Goal: Information Seeking & Learning: Understand process/instructions

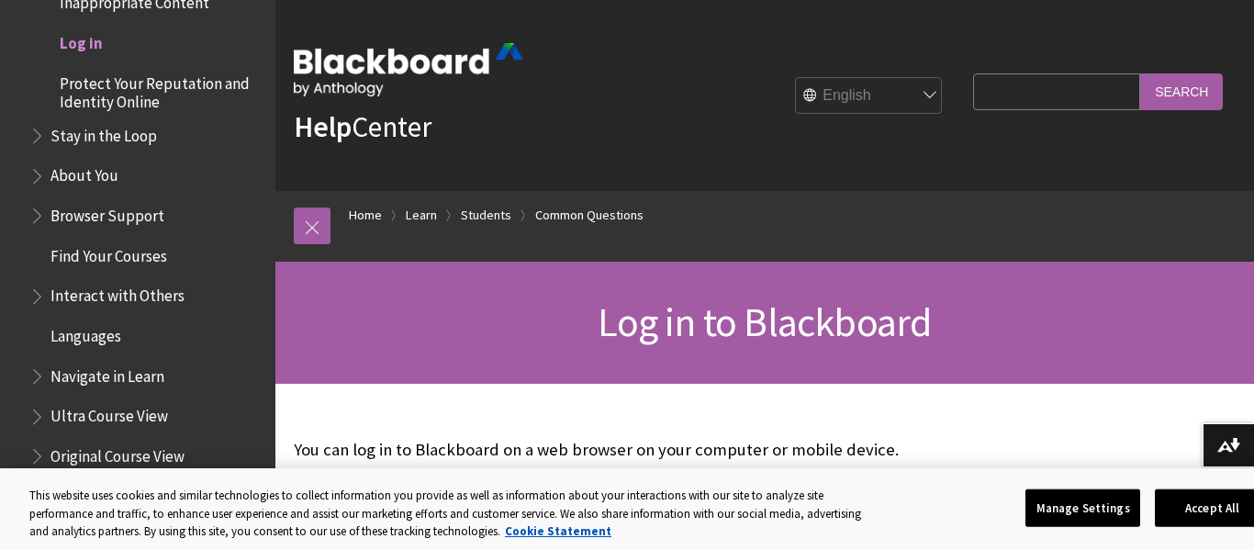
click at [111, 50] on span "Log in" at bounding box center [152, 43] width 226 height 31
click at [1213, 513] on button "Accept All" at bounding box center [1212, 507] width 115 height 39
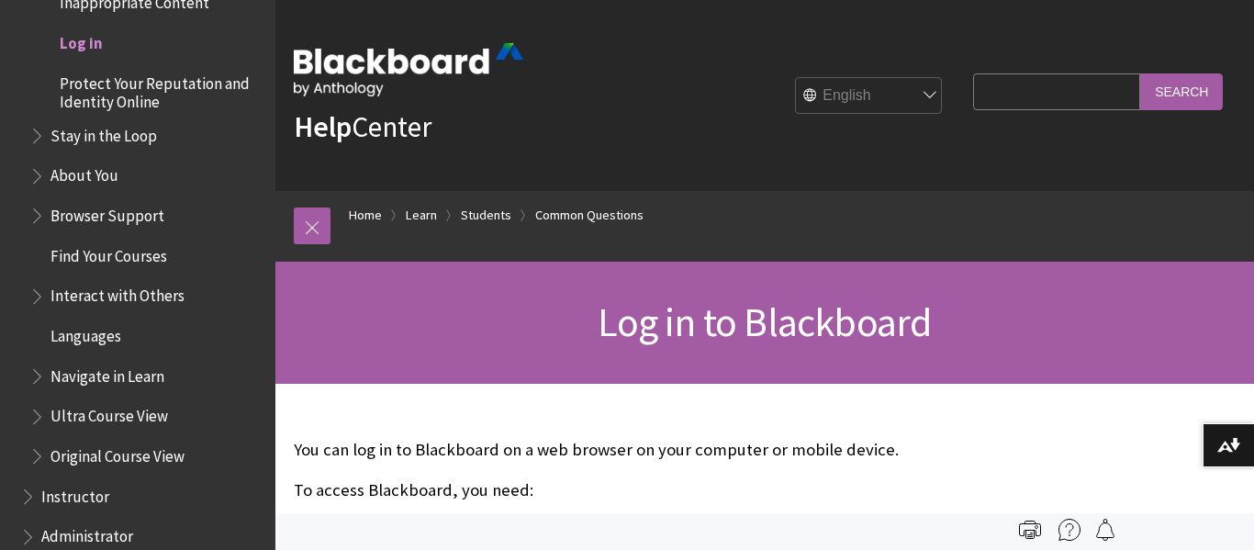
click at [875, 324] on span "Log in to Blackboard" at bounding box center [763, 321] width 333 height 50
click at [743, 335] on span "Log in to Blackboard" at bounding box center [763, 321] width 333 height 50
click at [744, 339] on span "Log in to Blackboard" at bounding box center [763, 321] width 333 height 50
click at [754, 323] on span "Log in to Blackboard" at bounding box center [763, 321] width 333 height 50
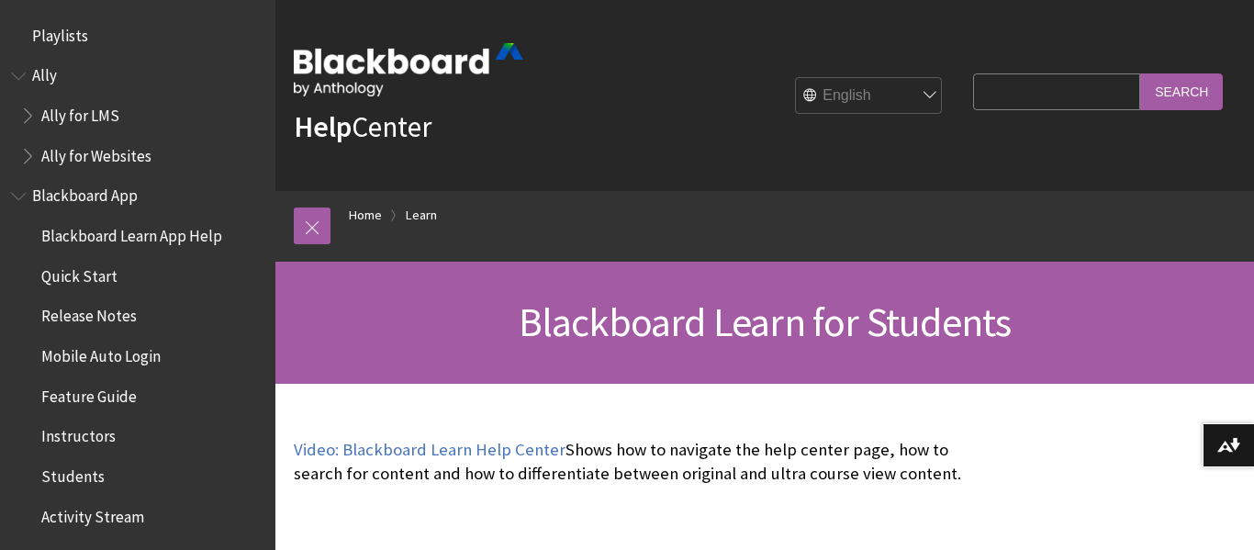
click at [1018, 90] on input "Search Query" at bounding box center [1056, 91] width 167 height 36
type input "log in"
click at [1146, 80] on input "Search" at bounding box center [1181, 91] width 83 height 36
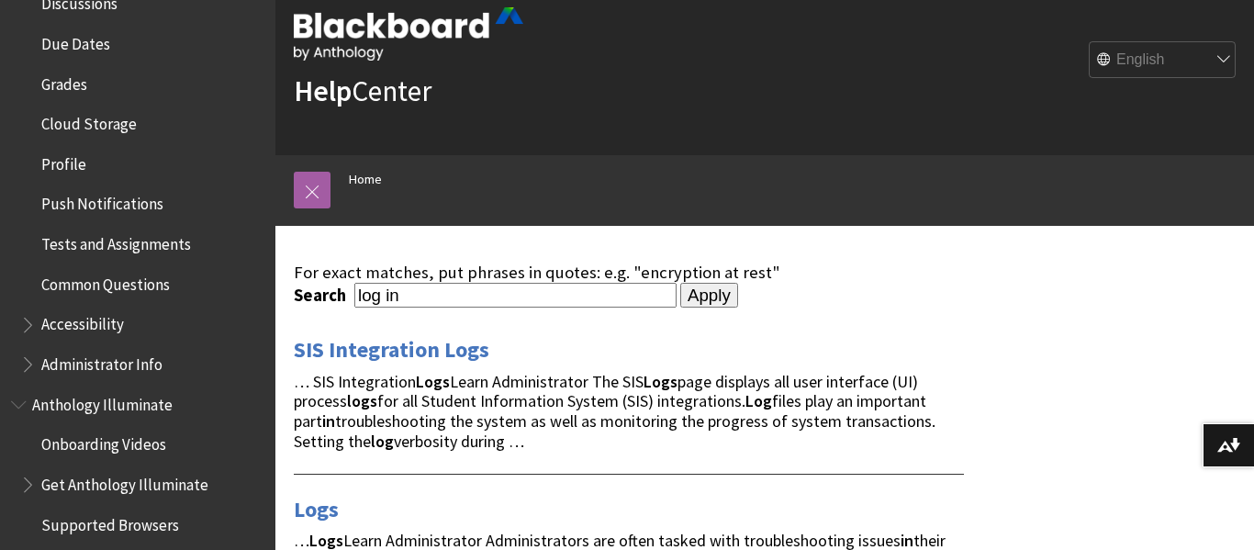
scroll to position [818, 0]
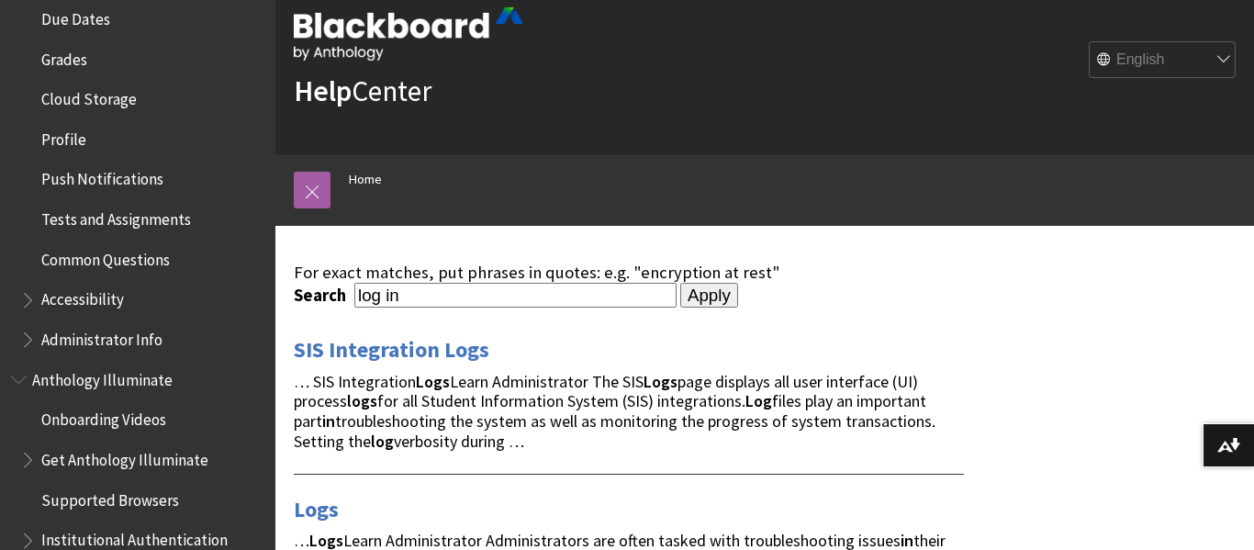
click at [117, 304] on span "Accessibility" at bounding box center [82, 296] width 83 height 25
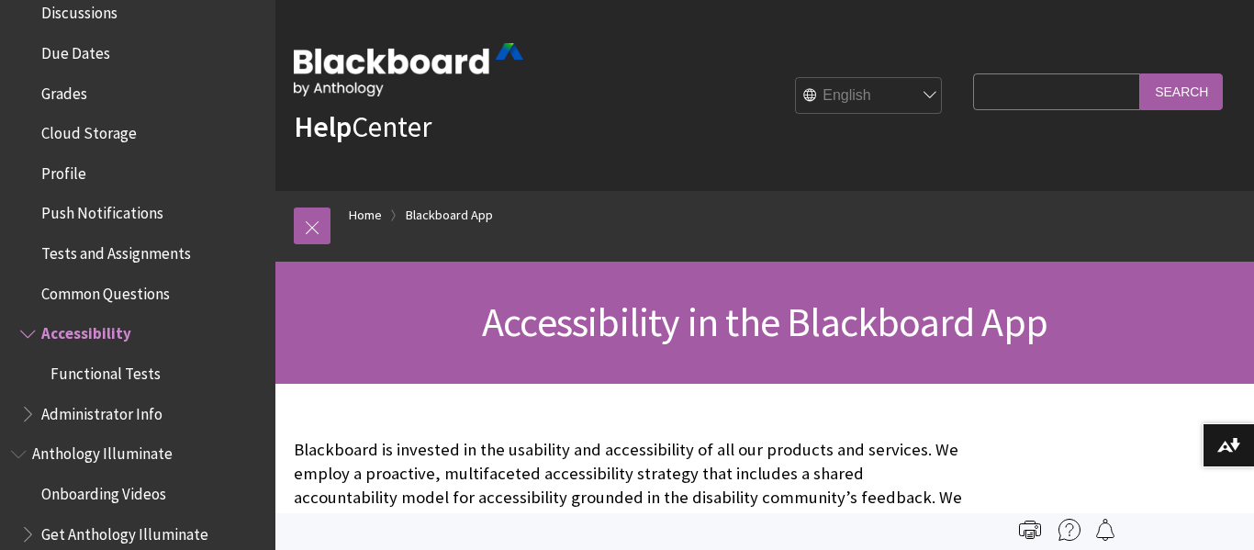
scroll to position [783, 0]
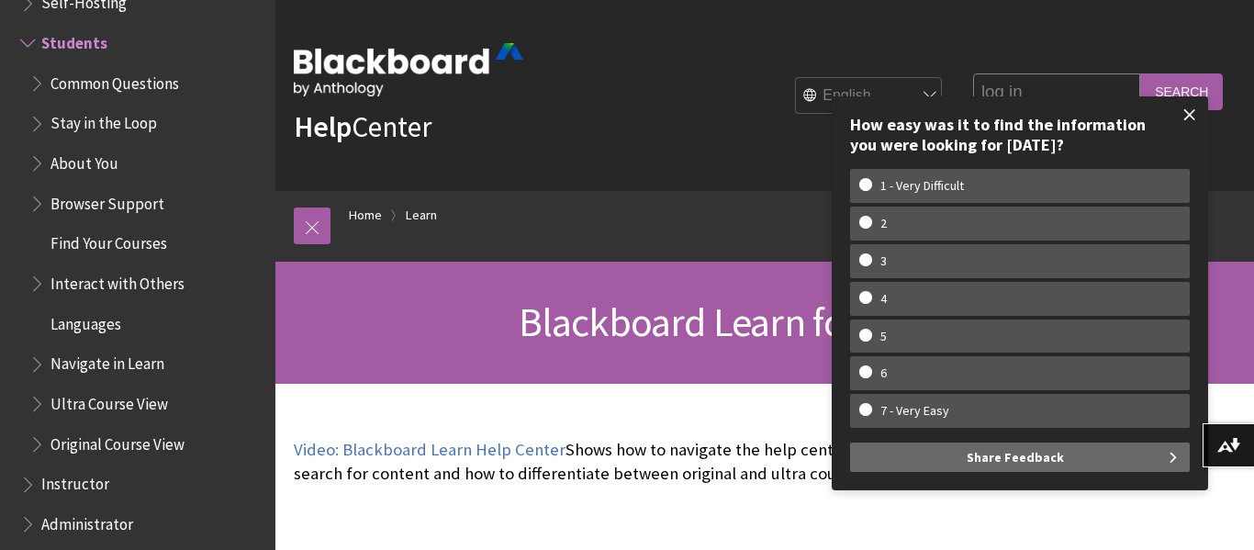
click at [1185, 111] on span at bounding box center [1189, 114] width 39 height 39
